Goal: Information Seeking & Learning: Check status

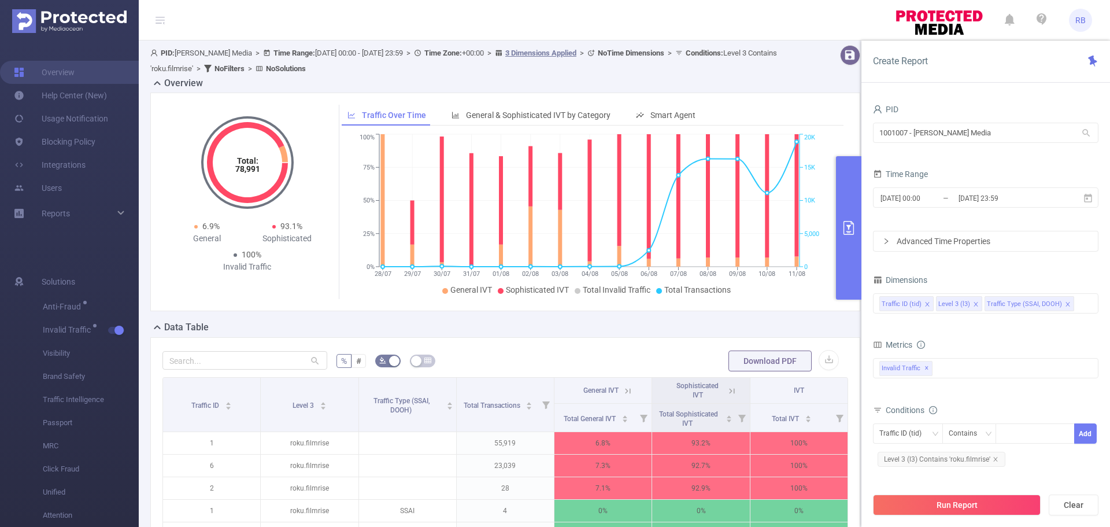
scroll to position [45, 0]
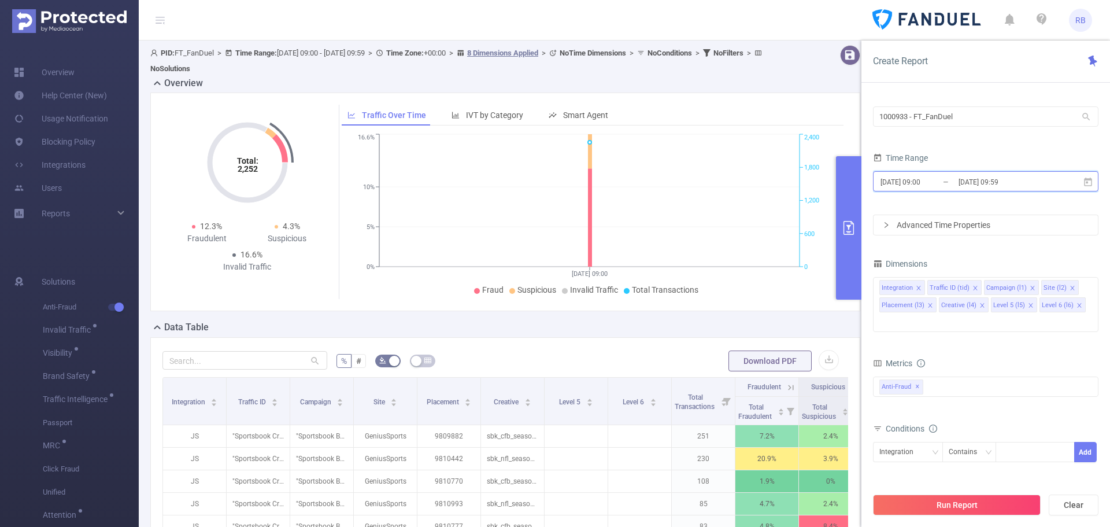
click at [951, 171] on span "[DATE] 09:00 _ [DATE] 09:59" at bounding box center [985, 181] width 225 height 20
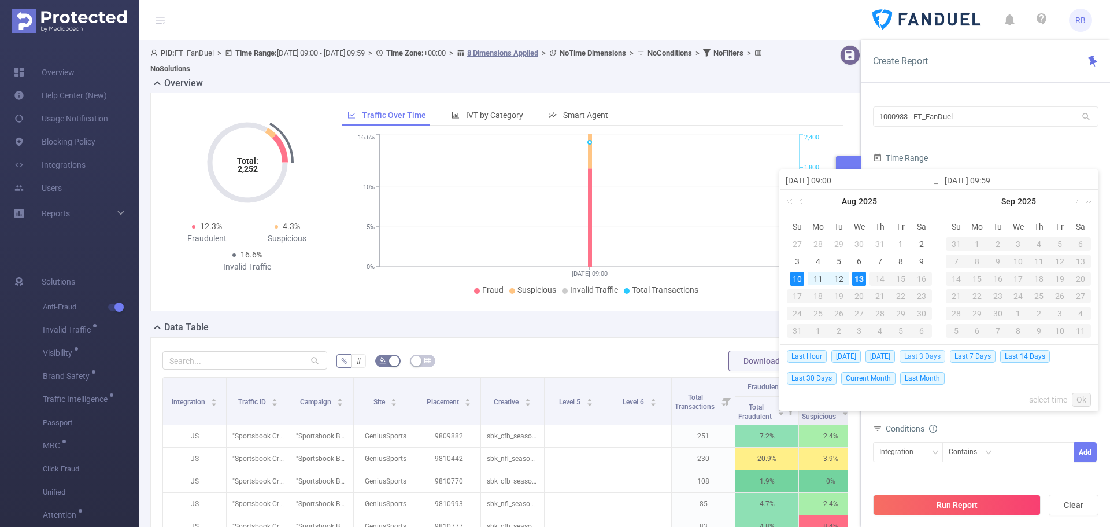
click at [925, 354] on span "Last 3 Days" at bounding box center [922, 356] width 46 height 13
type input "2025-08-10 00:00"
type input "[DATE] 23:59"
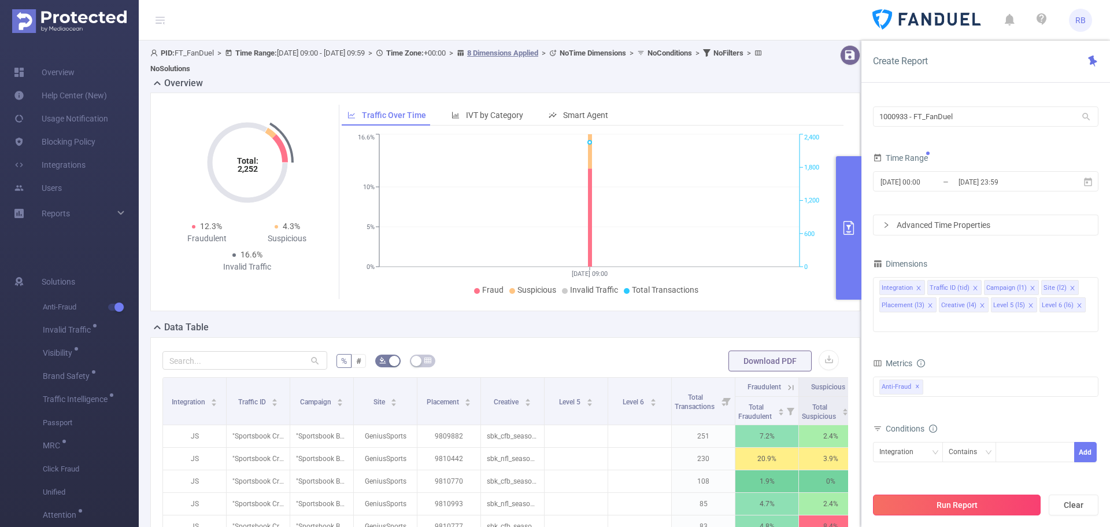
click at [947, 499] on button "Run Report" at bounding box center [957, 504] width 168 height 21
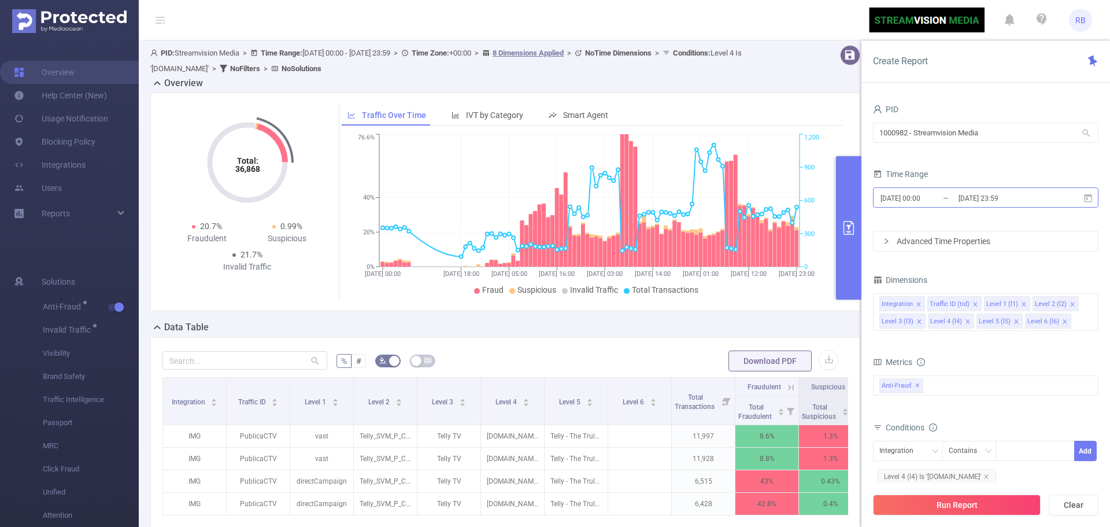
click at [935, 202] on input "[DATE] 00:00" at bounding box center [926, 198] width 94 height 16
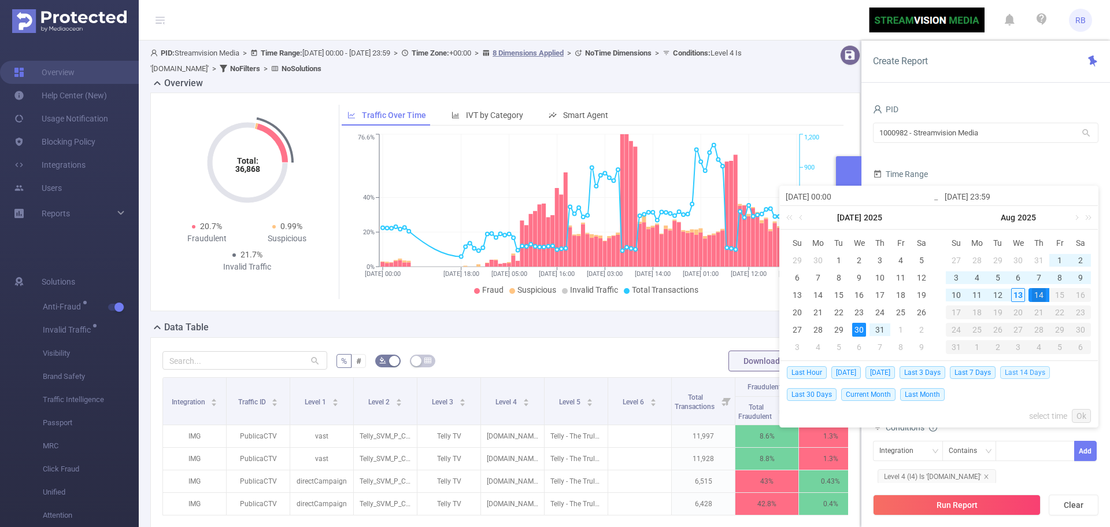
click at [1020, 369] on span "Last 14 Days" at bounding box center [1025, 372] width 50 height 13
type input "[DATE] 00:00"
type input "[DATE] 23:59"
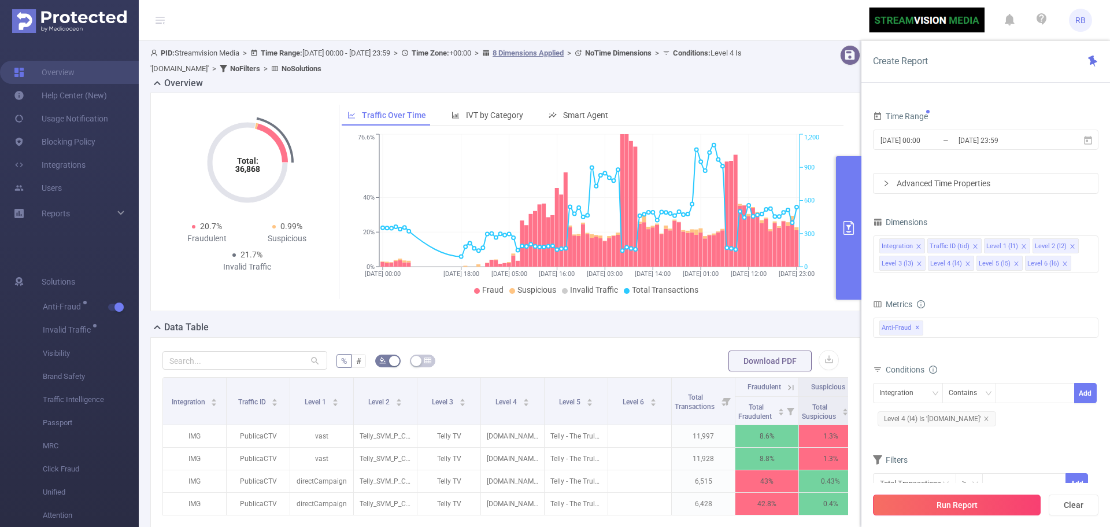
click at [974, 509] on button "Run Report" at bounding box center [957, 504] width 168 height 21
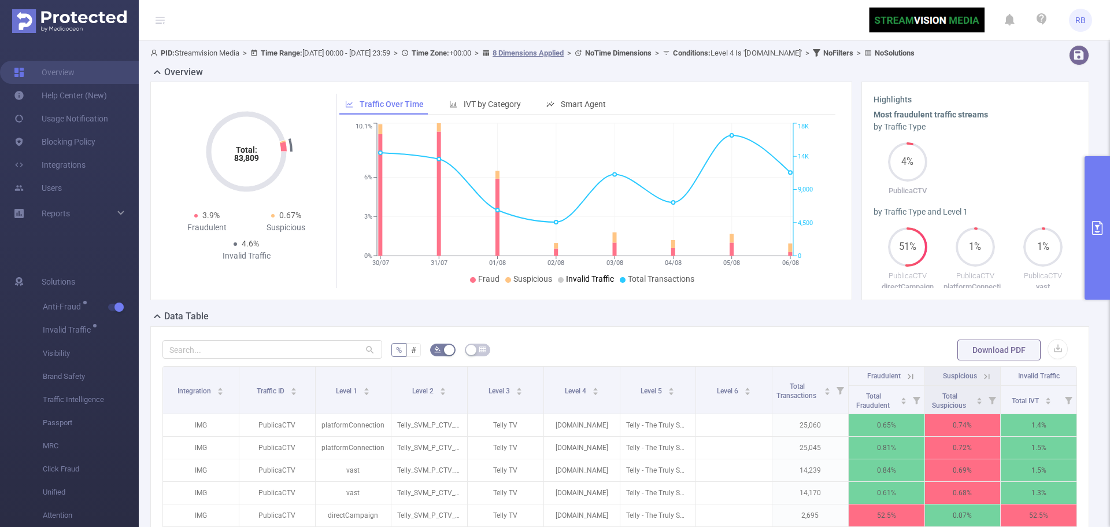
click at [573, 283] on span "Invalid Traffic" at bounding box center [590, 278] width 48 height 9
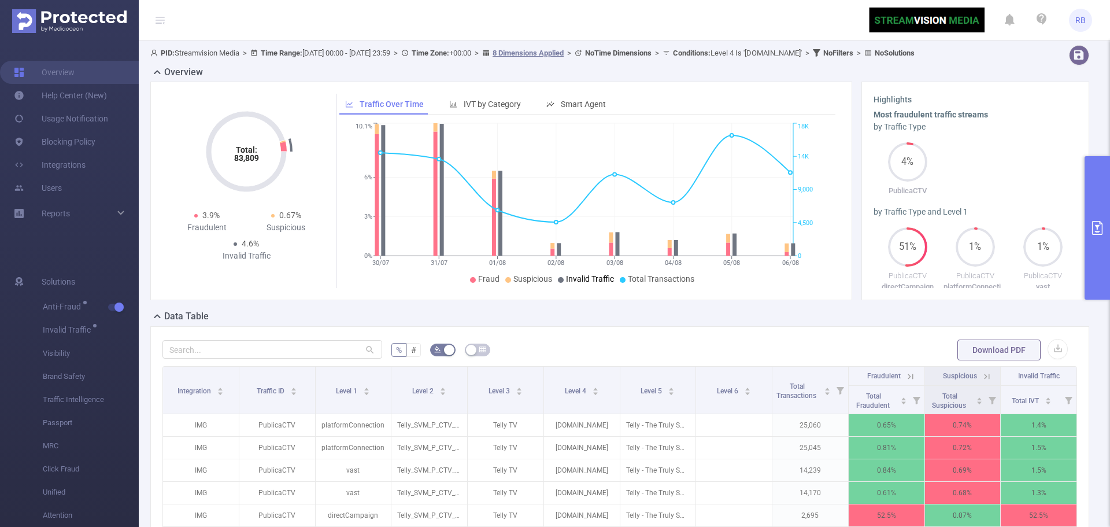
click at [570, 283] on span "Invalid Traffic" at bounding box center [590, 278] width 48 height 9
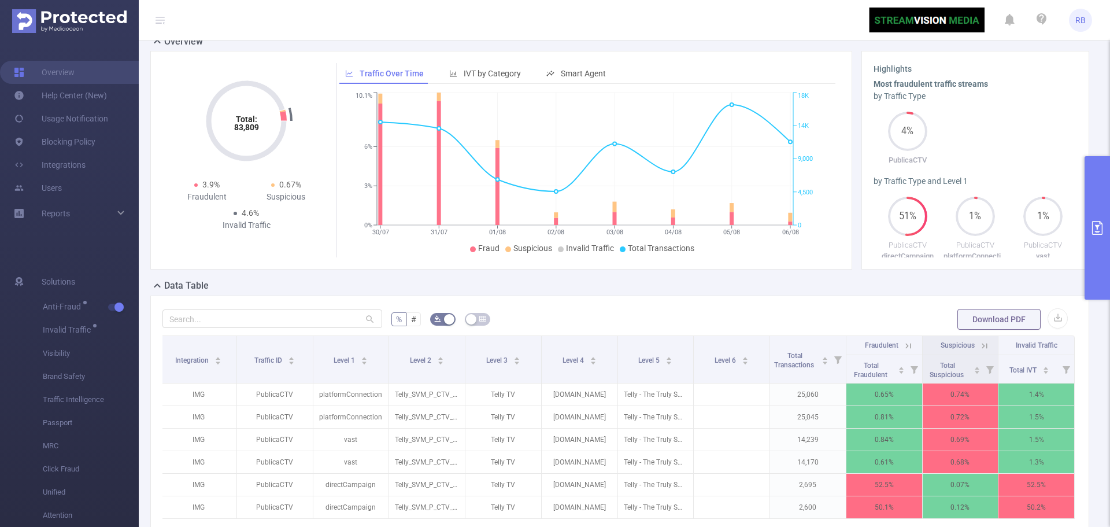
scroll to position [58, 0]
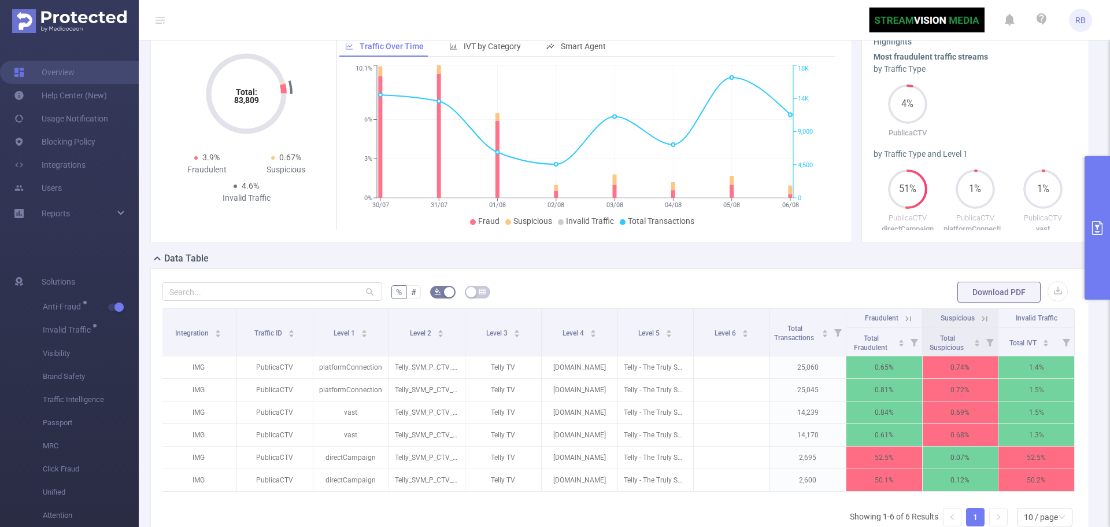
click at [1106, 241] on button "primary" at bounding box center [1096, 227] width 25 height 143
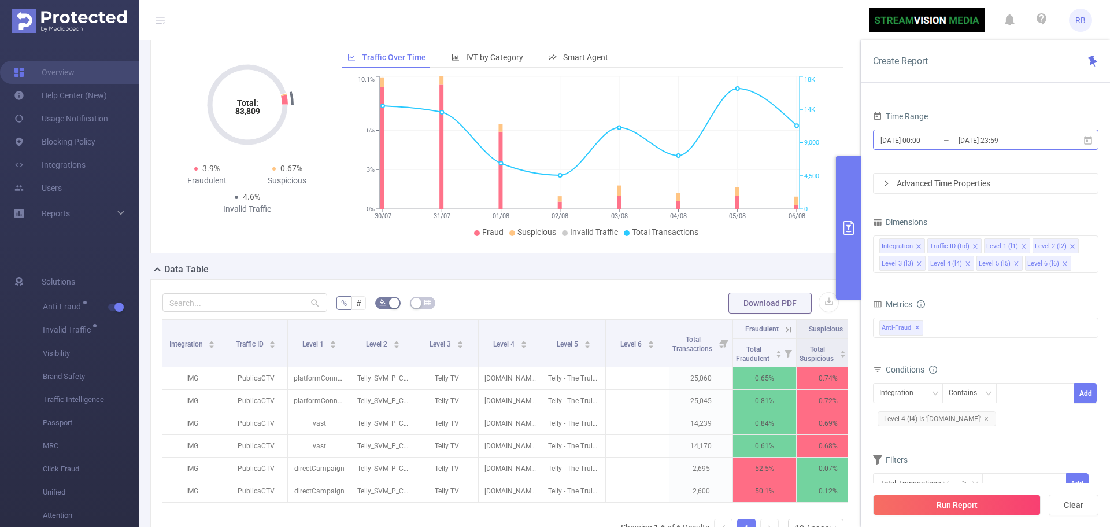
click at [919, 139] on input "[DATE] 00:00" at bounding box center [926, 140] width 94 height 16
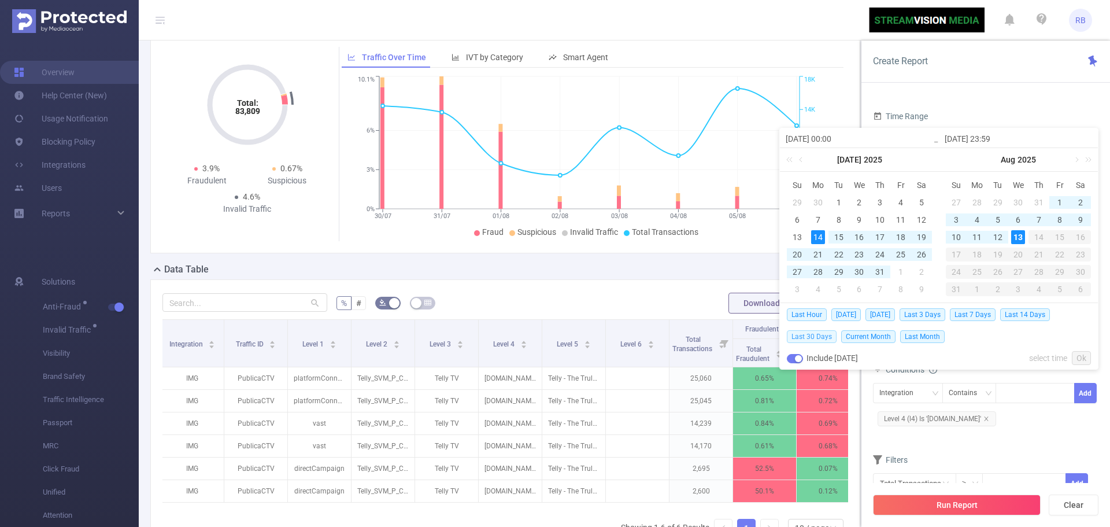
click at [815, 339] on span "Last 30 Days" at bounding box center [812, 336] width 50 height 13
type input "[DATE] 00:00"
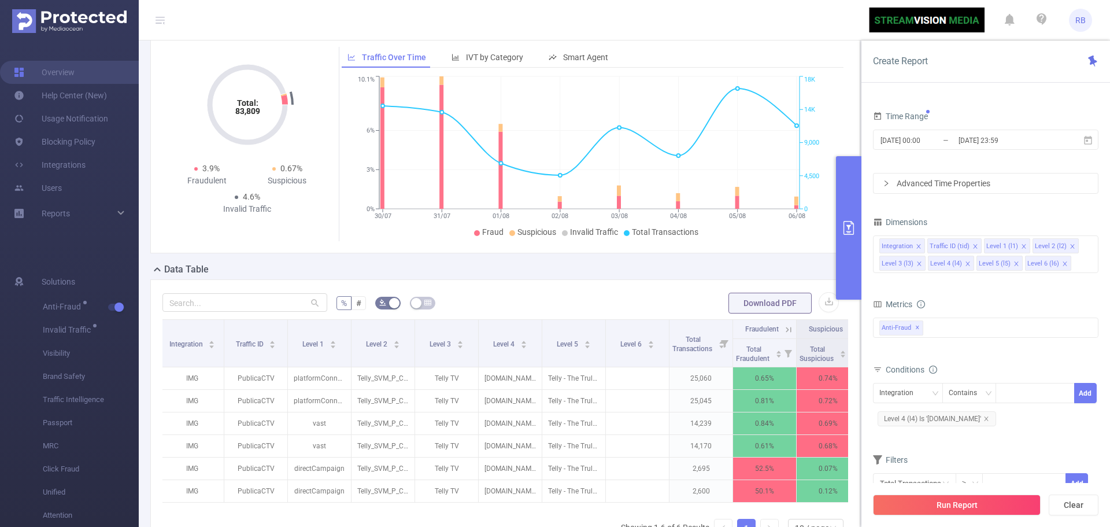
click at [920, 505] on button "Run Report" at bounding box center [957, 504] width 168 height 21
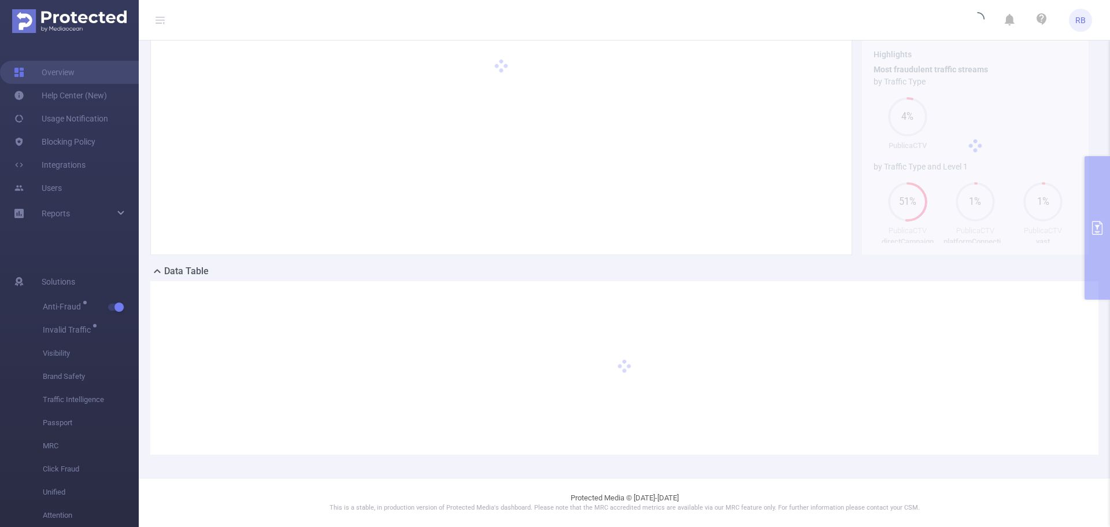
scroll to position [56, 0]
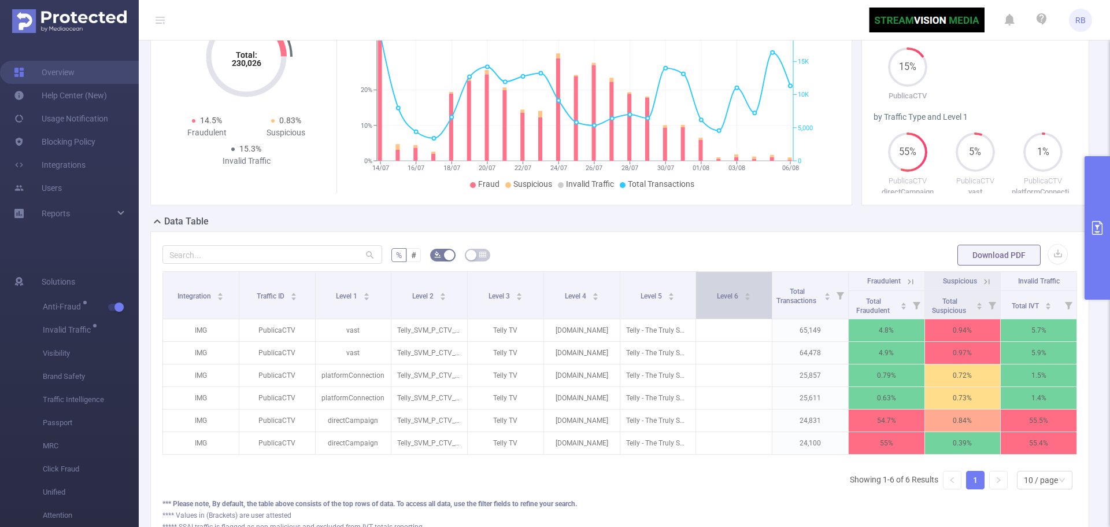
scroll to position [116, 0]
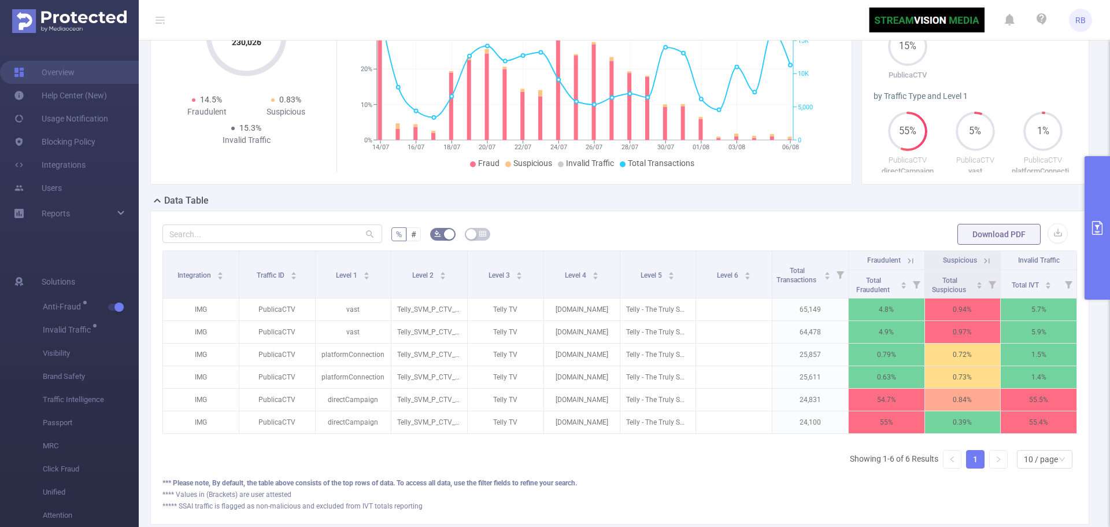
click at [1099, 261] on button "primary" at bounding box center [1096, 227] width 25 height 143
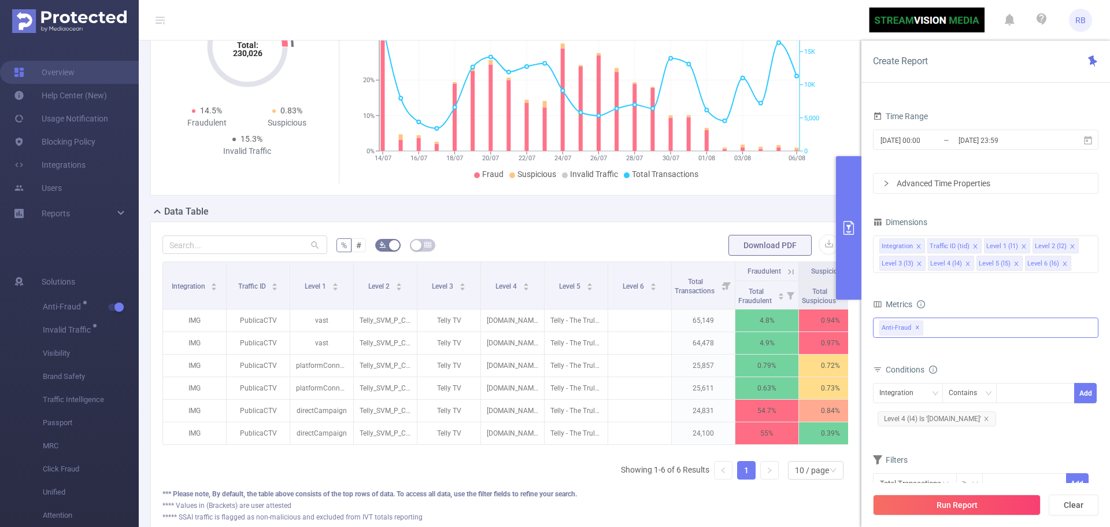
click at [951, 335] on div "Anti-Fraud ✕" at bounding box center [985, 327] width 225 height 20
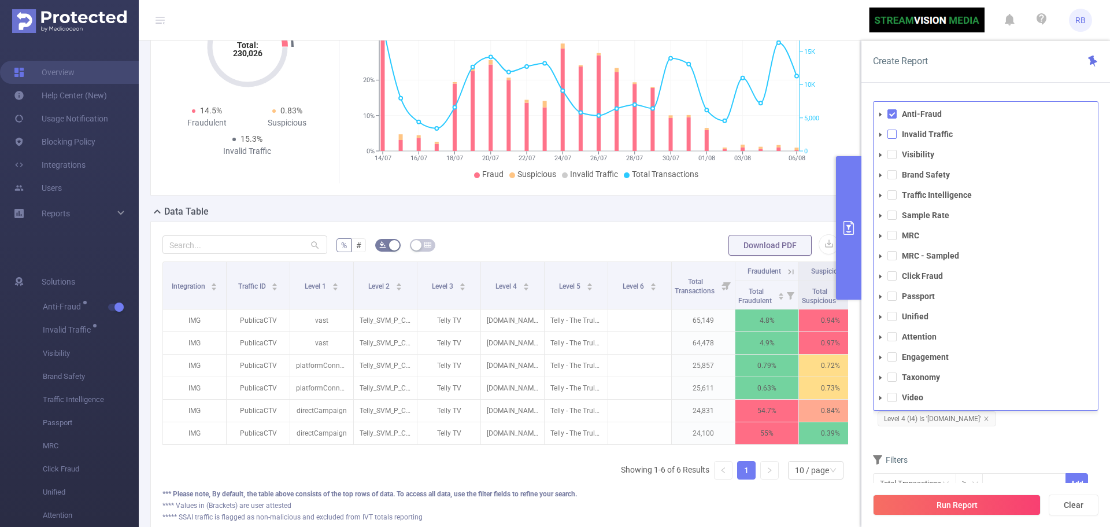
click at [892, 134] on span at bounding box center [891, 133] width 9 height 9
click at [894, 113] on span at bounding box center [891, 113] width 9 height 9
click at [914, 501] on button "Run Report" at bounding box center [957, 504] width 168 height 21
